Goal: Find specific page/section: Find specific page/section

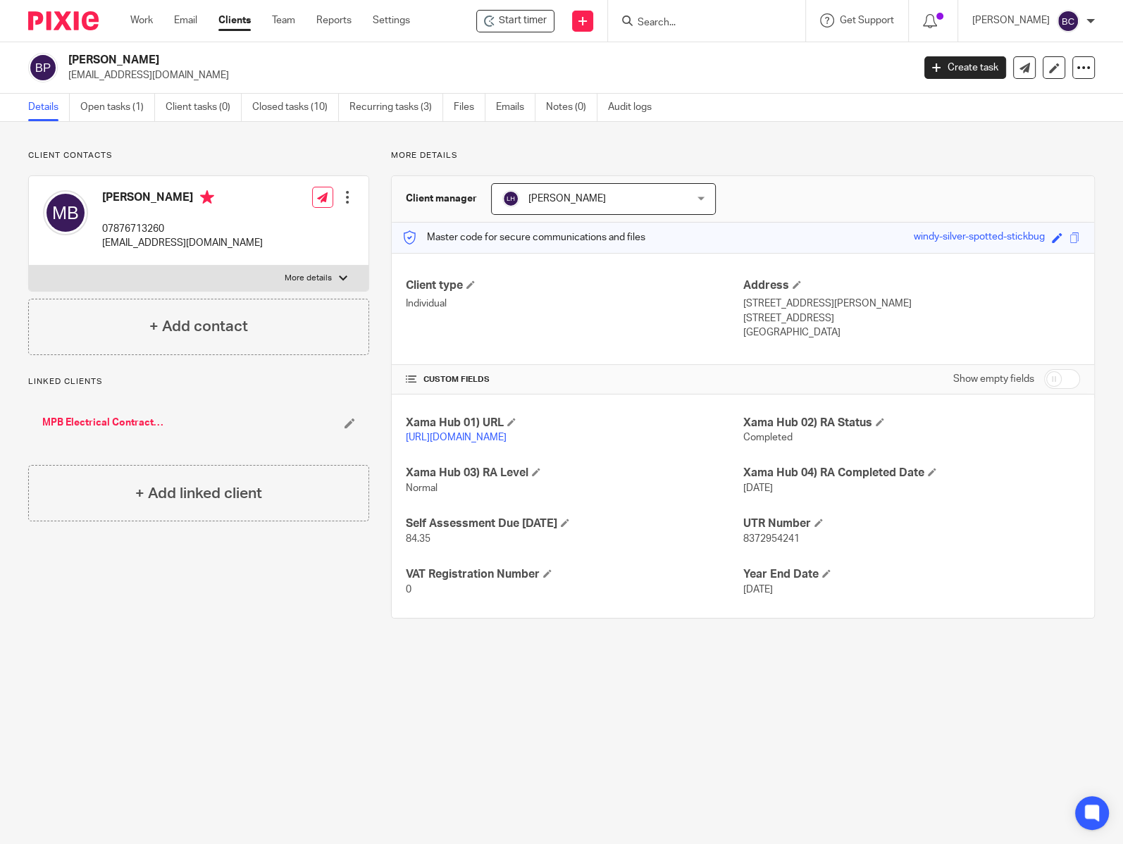
click at [705, 17] on input "Search" at bounding box center [699, 23] width 127 height 13
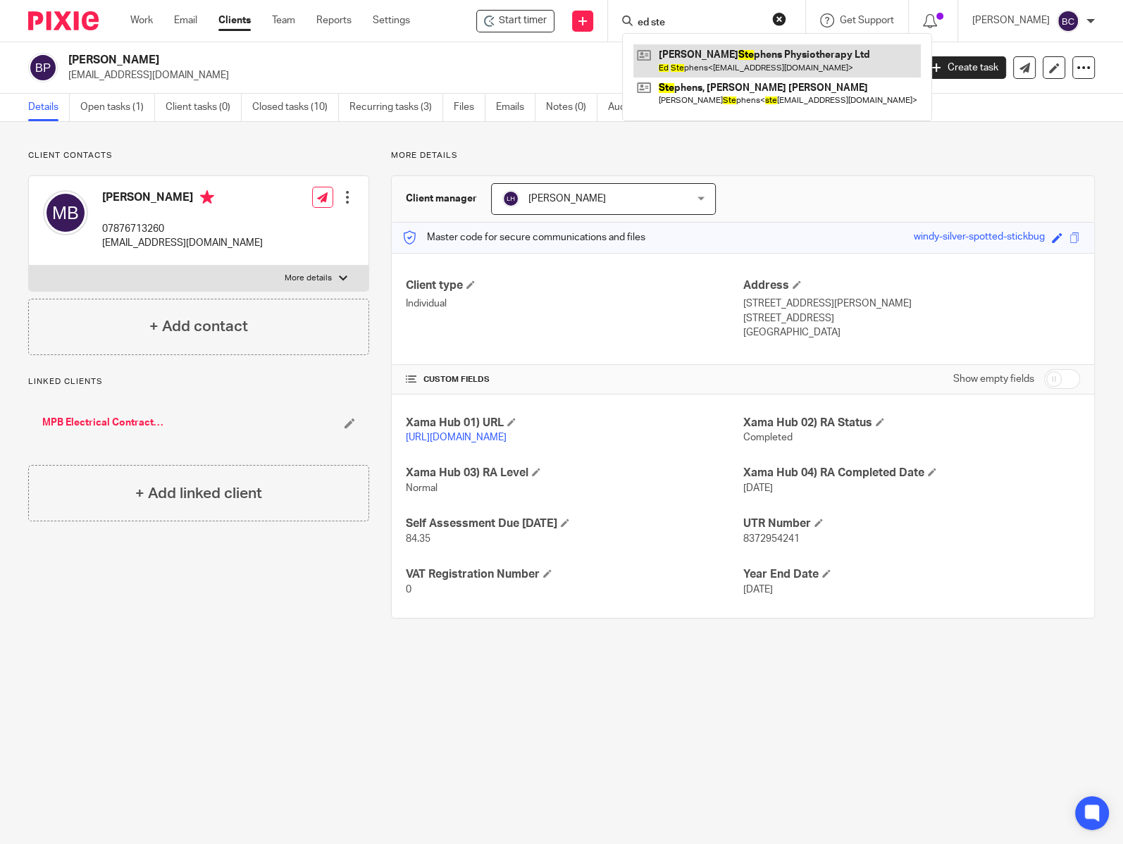
type input "ed ste"
click at [741, 64] on link at bounding box center [776, 60] width 287 height 32
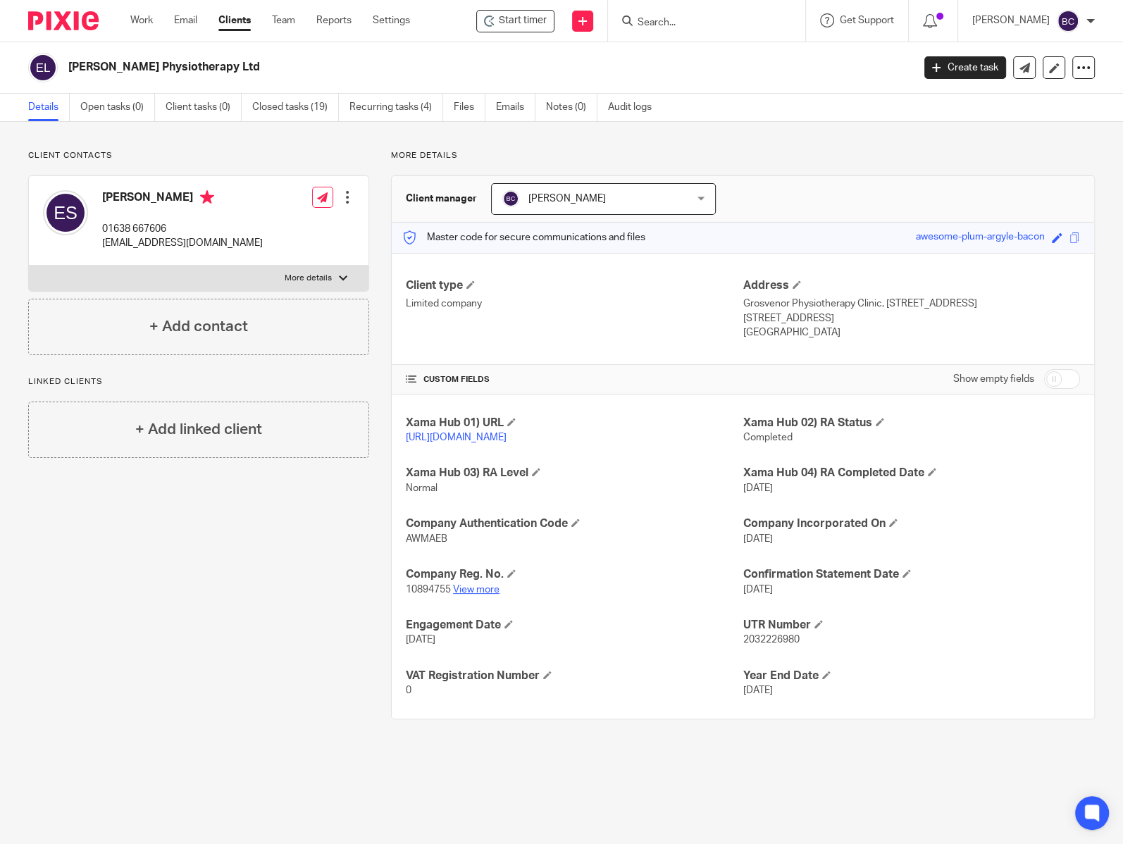
click at [476, 595] on link "View more" at bounding box center [476, 590] width 46 height 10
